Goal: Find specific page/section: Find specific page/section

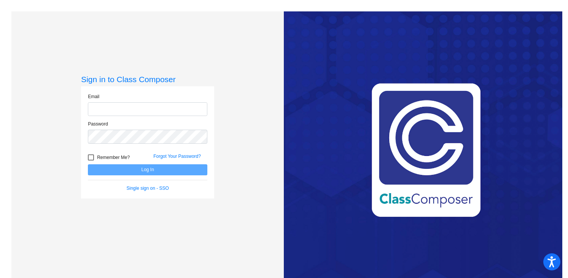
type input "[PERSON_NAME][EMAIL_ADDRESS][PERSON_NAME][DOMAIN_NAME]"
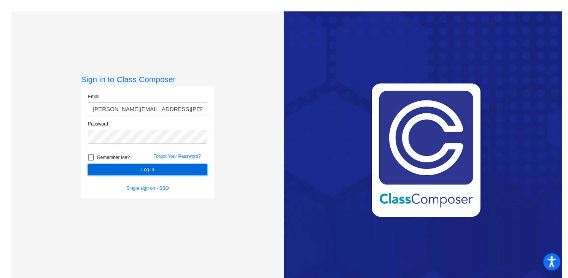
click at [138, 169] on button "Log In" at bounding box center [147, 169] width 119 height 11
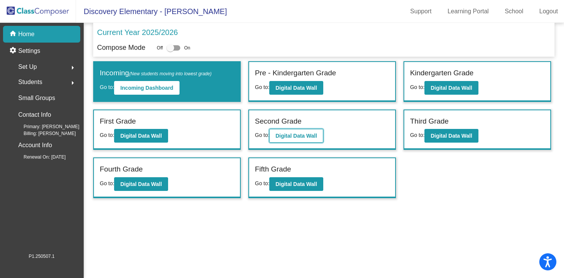
click at [301, 133] on b "Digital Data Wall" at bounding box center [296, 136] width 41 height 6
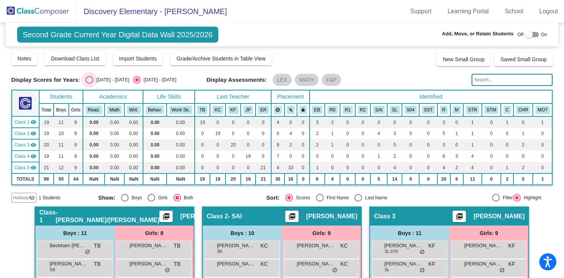
click at [89, 79] on div "Select an option" at bounding box center [90, 80] width 8 height 8
click at [89, 84] on input "[DATE] - [DATE]" at bounding box center [89, 84] width 0 height 0
radio input "true"
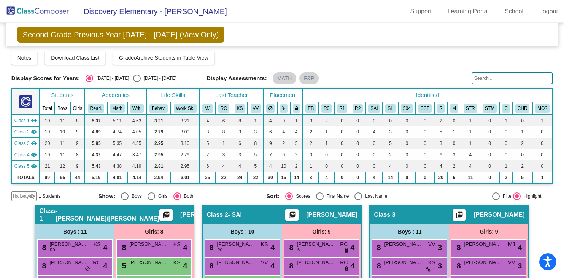
click at [133, 78] on div "Select an option" at bounding box center [137, 79] width 8 height 8
click at [137, 82] on input "[DATE] - [DATE]" at bounding box center [137, 82] width 0 height 0
radio input "true"
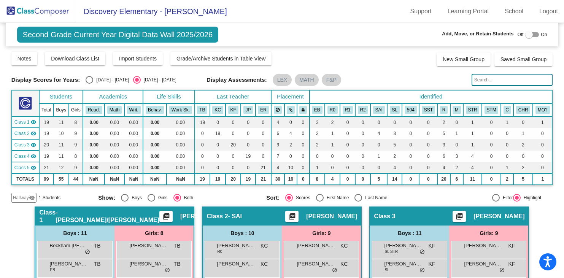
click at [528, 36] on div at bounding box center [530, 35] width 8 height 8
checkbox input "true"
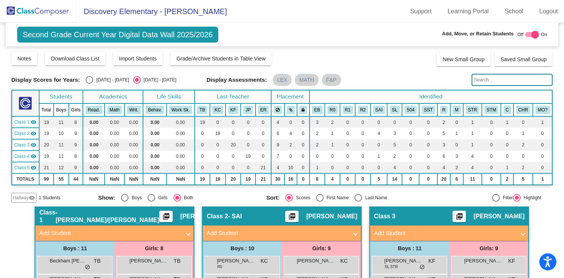
click at [24, 199] on span "Hallway" at bounding box center [21, 197] width 16 height 7
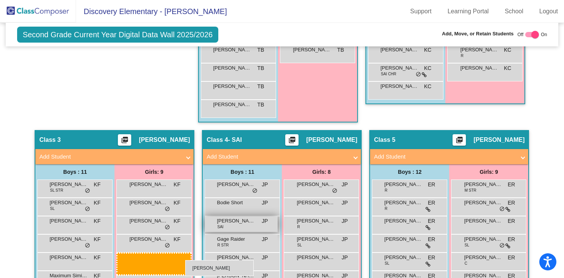
scroll to position [344, 0]
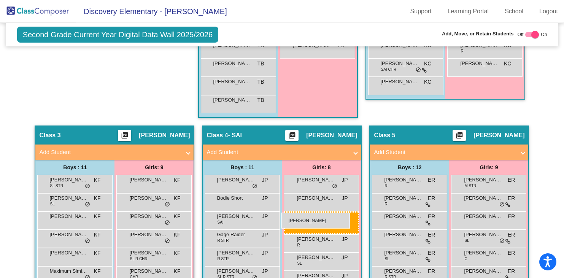
drag, startPoint x: 140, startPoint y: 163, endPoint x: 282, endPoint y: 213, distance: 149.9
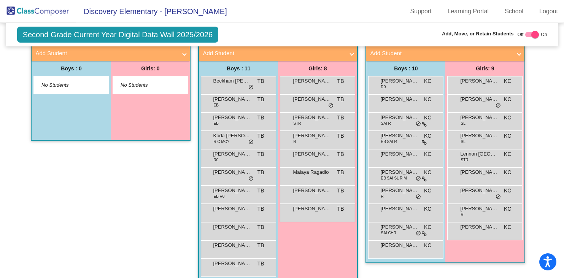
scroll to position [0, 0]
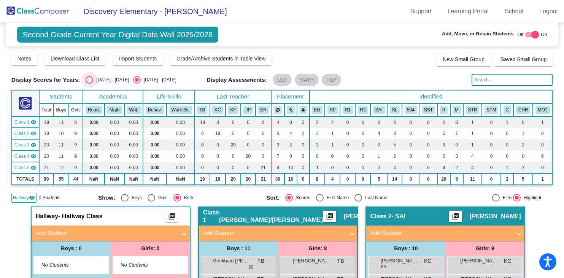
click at [89, 80] on div "Select an option" at bounding box center [90, 80] width 8 height 8
click at [89, 84] on input "[DATE] - [DATE]" at bounding box center [89, 84] width 0 height 0
radio input "true"
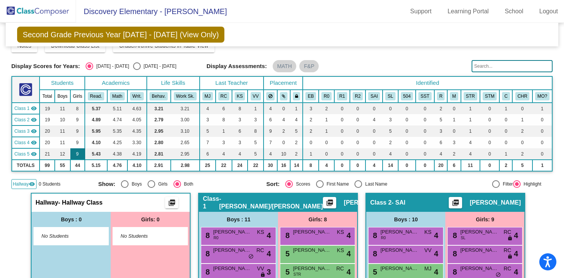
scroll to position [12, 0]
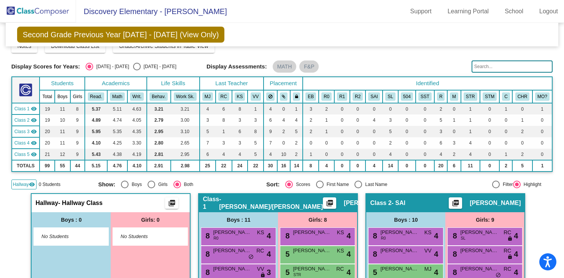
click at [24, 187] on span "Hallway" at bounding box center [21, 184] width 16 height 7
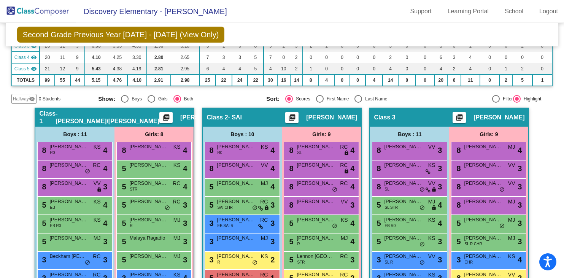
scroll to position [96, 0]
